Goal: Navigation & Orientation: Find specific page/section

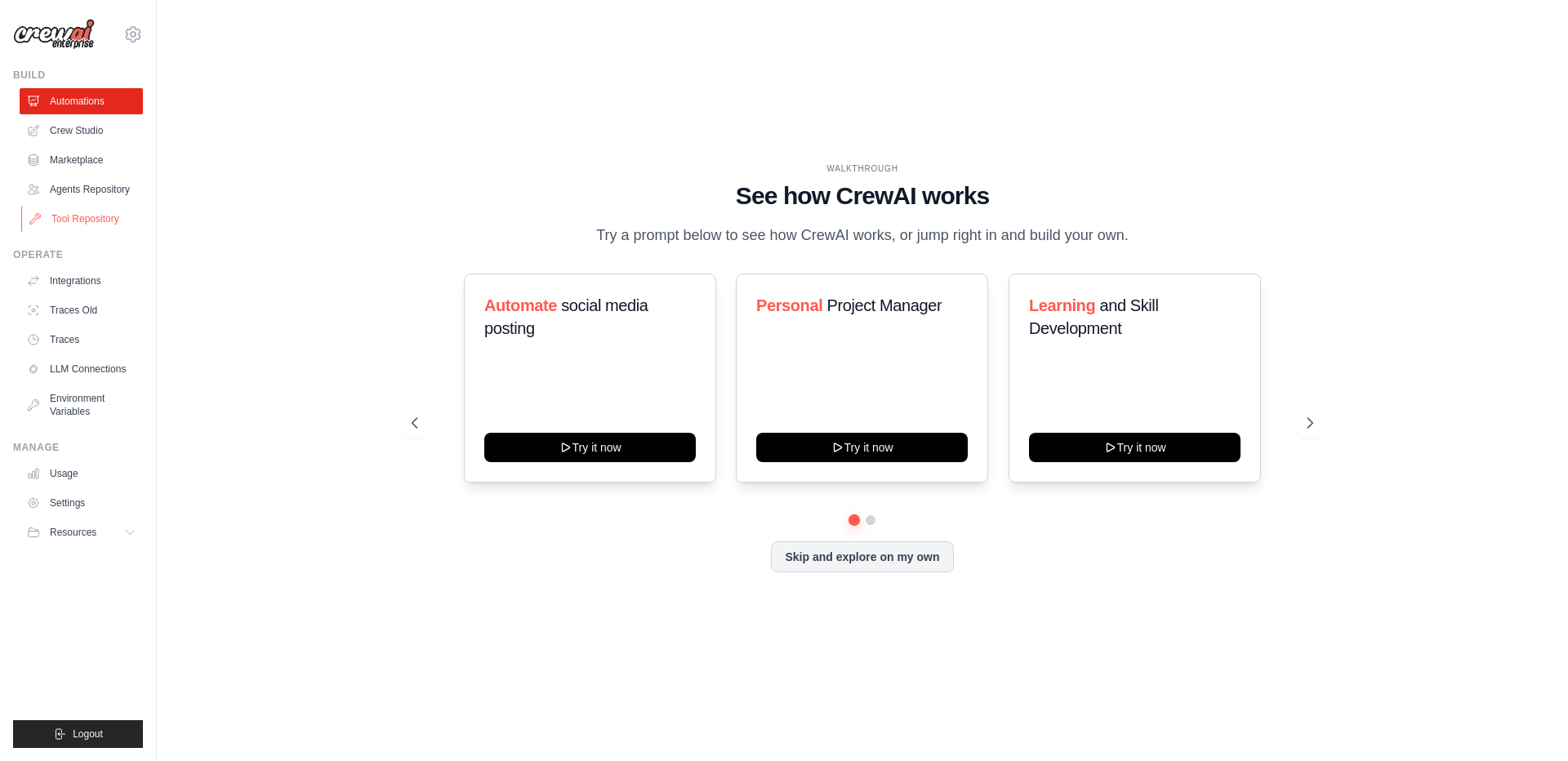
click at [68, 212] on link "Tool Repository" at bounding box center [83, 218] width 123 height 26
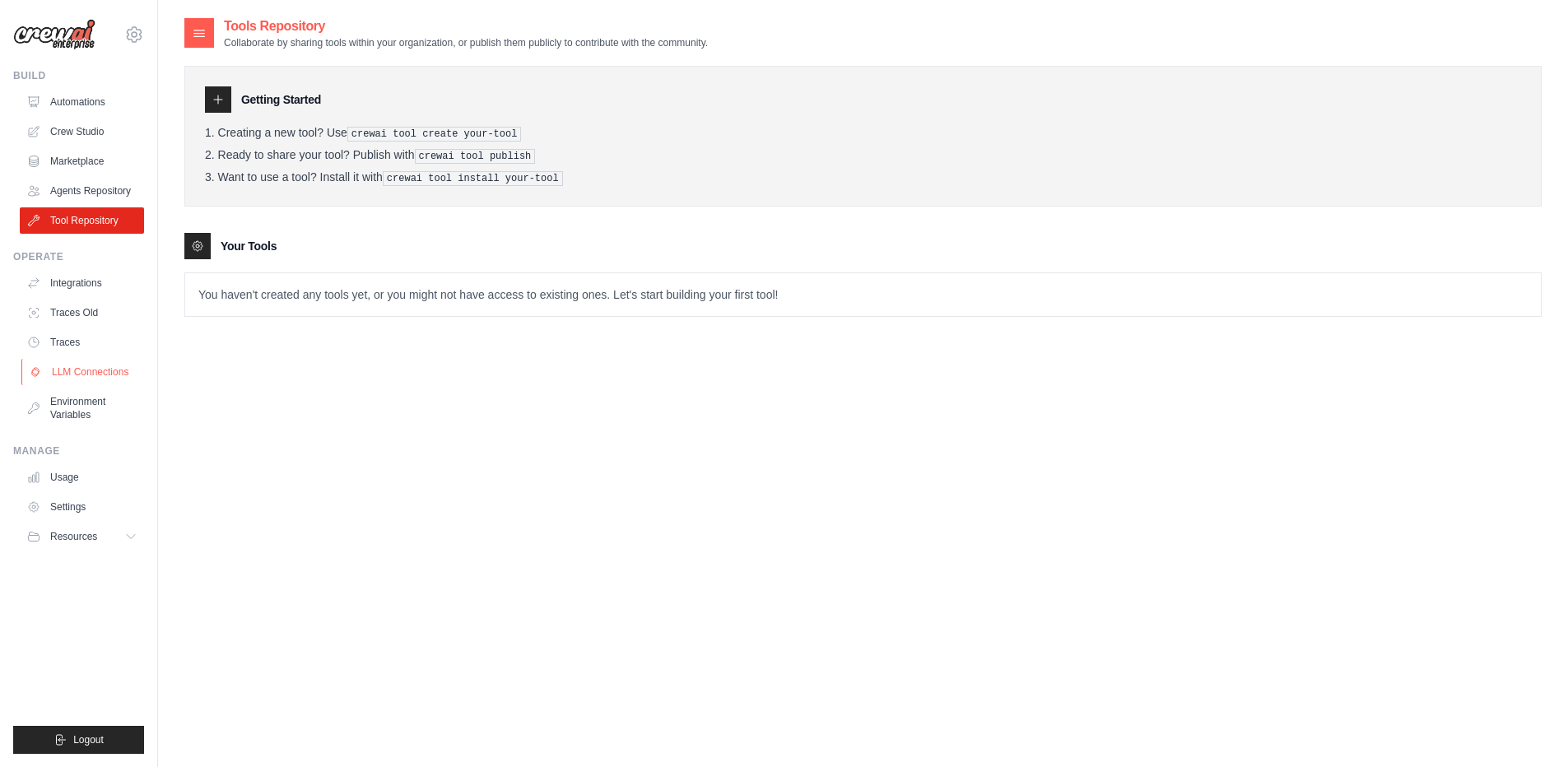
click at [75, 367] on link "LLM Connections" at bounding box center [84, 372] width 124 height 26
